Goal: Information Seeking & Learning: Find specific fact

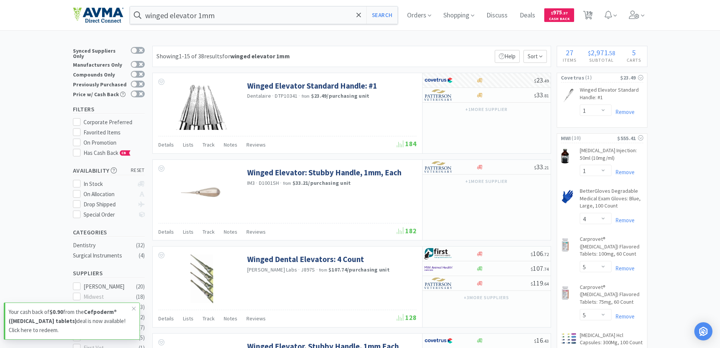
select select "1"
select select "4"
select select "5"
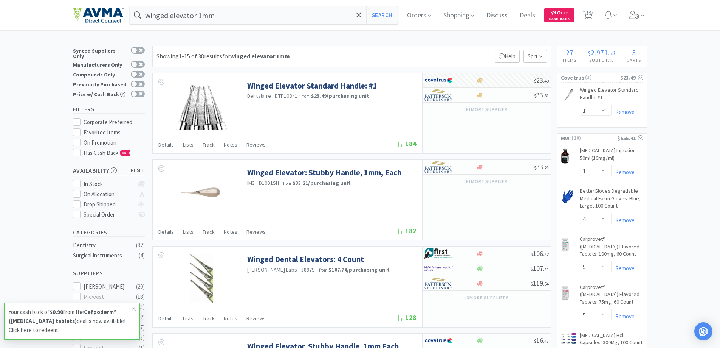
select select "1"
select select "2"
select select "1"
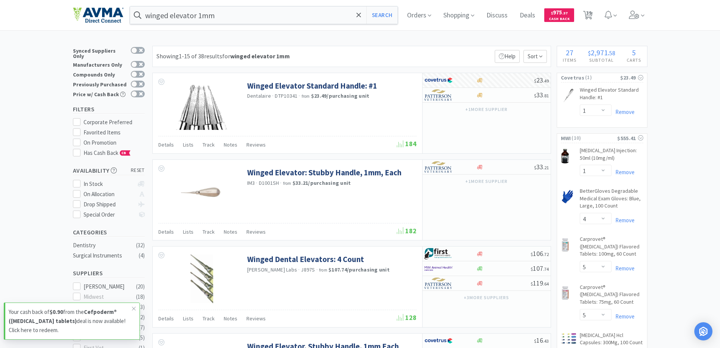
select select "50"
select select "5"
select select "1"
select select "5"
select select "2"
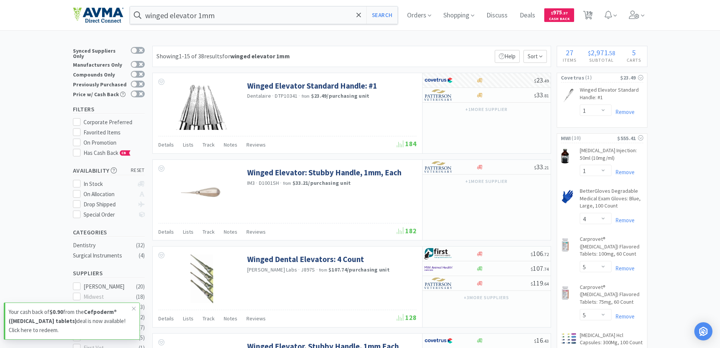
select select "10"
select select "1"
select select "15"
select select "1"
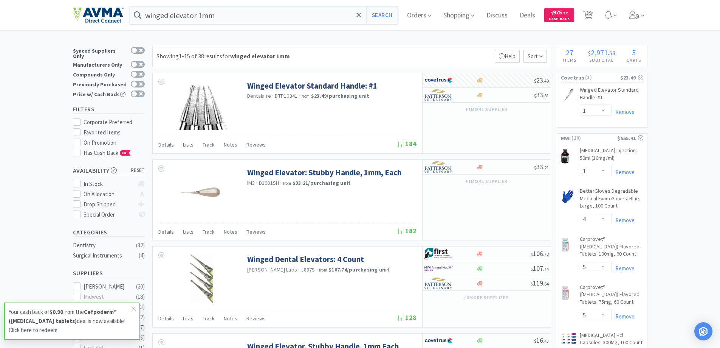
select select "1"
select select "10"
select select "1"
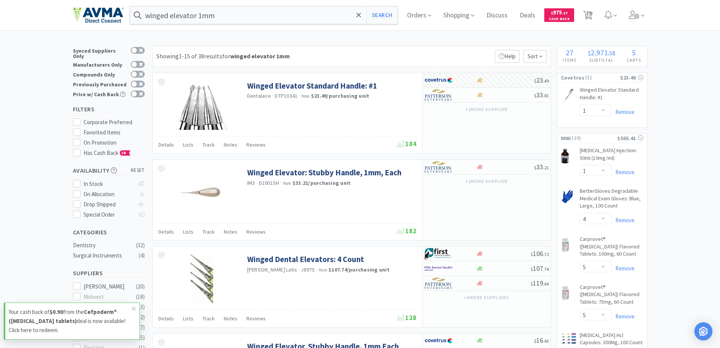
select select "2"
select select "1"
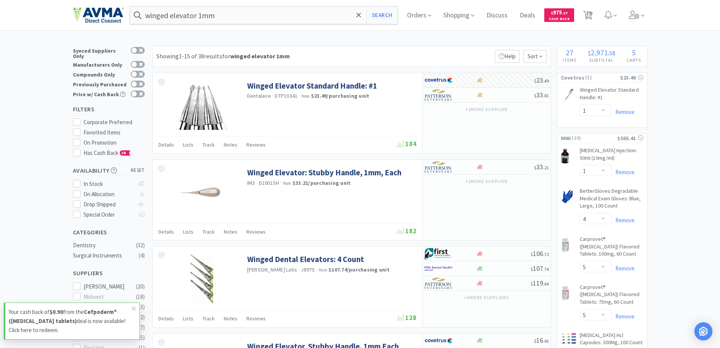
select select "1"
select select "6"
select select "1"
select select "2"
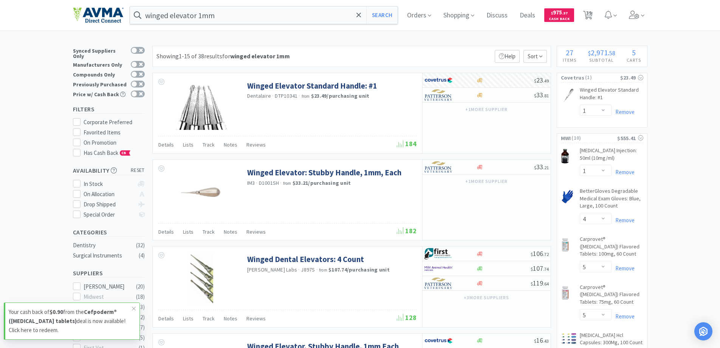
select select "1"
select select "5"
select select "1"
